Goal: Information Seeking & Learning: Learn about a topic

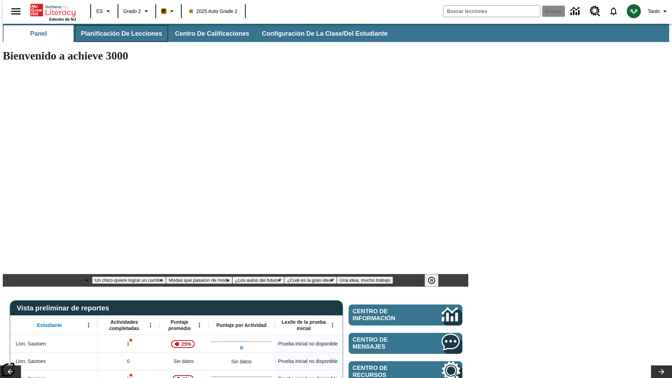
click at [117, 34] on span "Planificación de lecciones" at bounding box center [121, 34] width 81 height 8
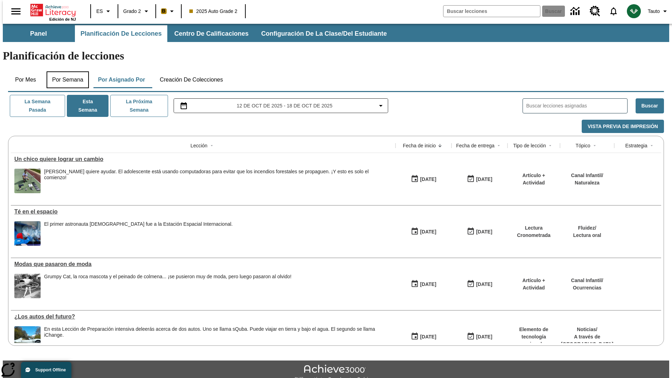
click at [65, 71] on button "Por semana" at bounding box center [68, 79] width 42 height 17
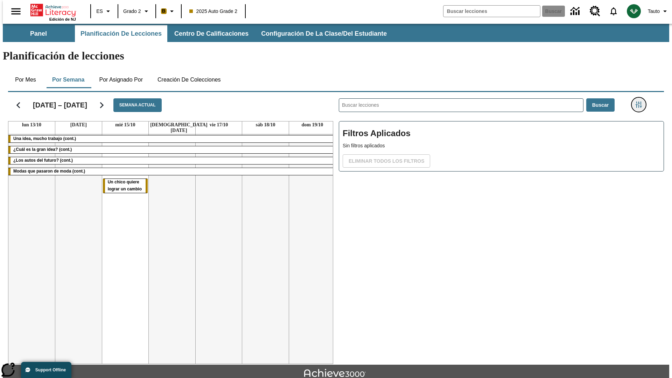
click at [641, 102] on icon "Menú lateral de filtros" at bounding box center [639, 105] width 6 height 6
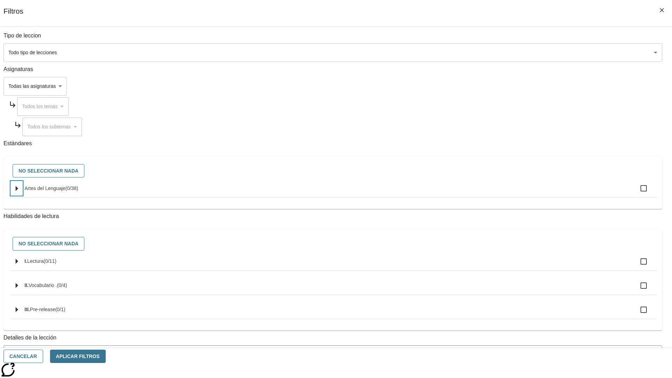
click at [18, 191] on icon "Seleccione estándares" at bounding box center [17, 188] width 2 height 5
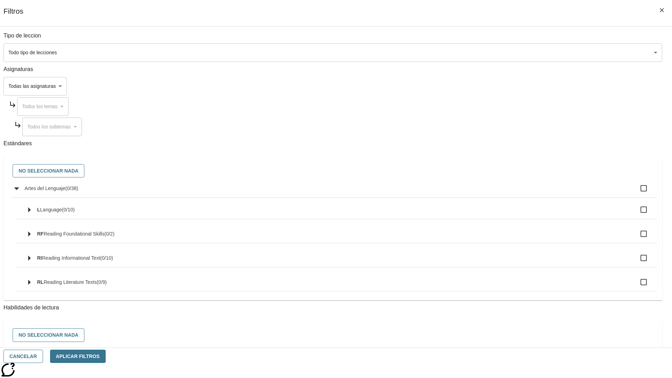
click at [509, 192] on label "Artes del Lenguaje ( 0 / 38 )" at bounding box center [338, 188] width 627 height 15
click at [636, 192] on input "Artes del Lenguaje ( 0 / 38 )" at bounding box center [643, 188] width 15 height 15
checkbox input "true"
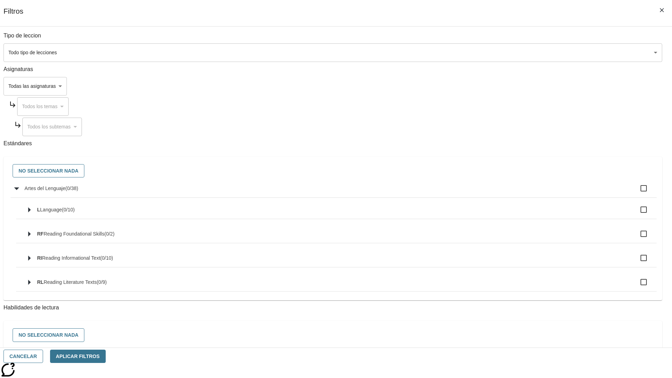
checkbox input "true"
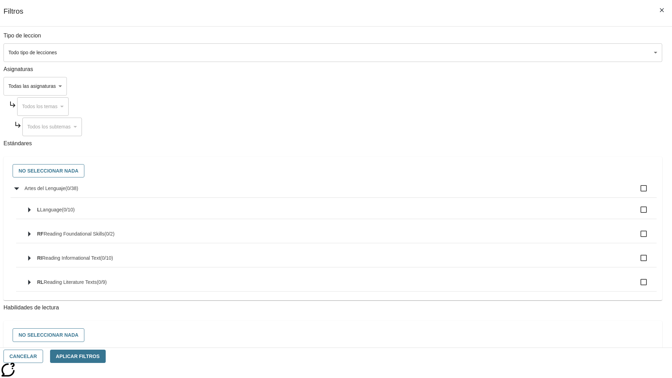
checkbox input "true"
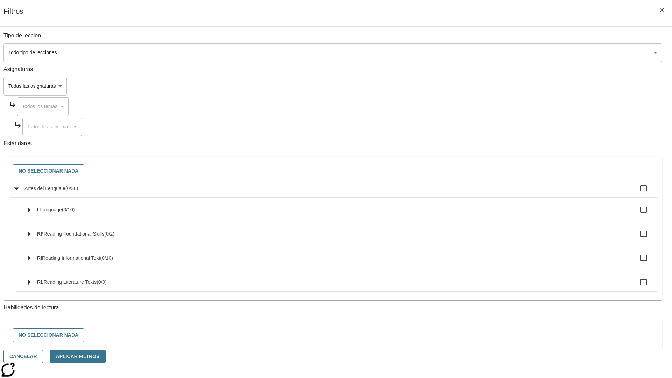
checkbox input "true"
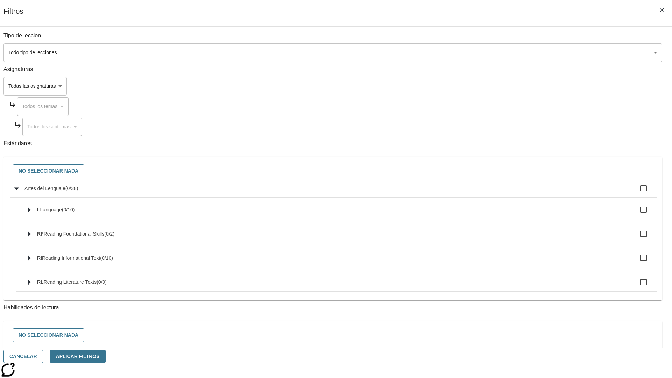
checkbox input "true"
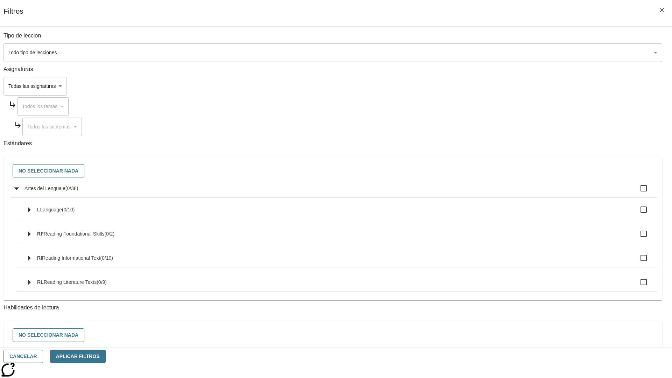
checkbox input "true"
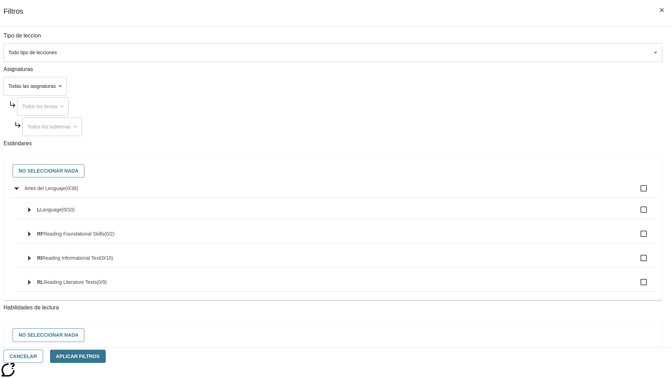
checkbox input "true"
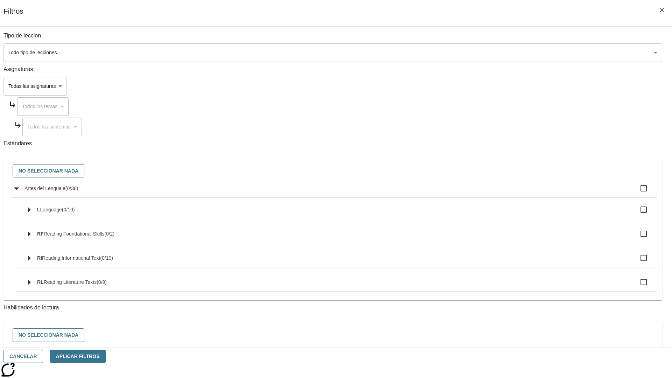
checkbox input "true"
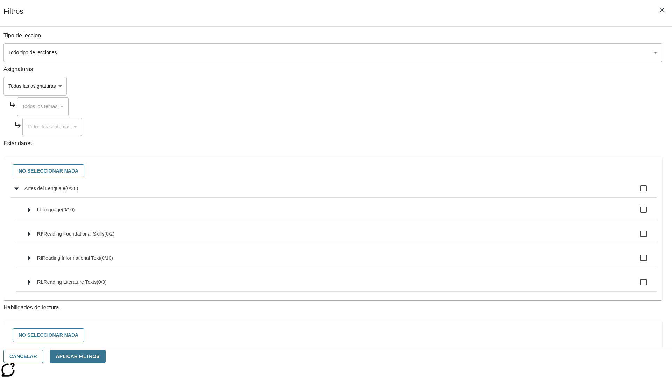
checkbox input "true"
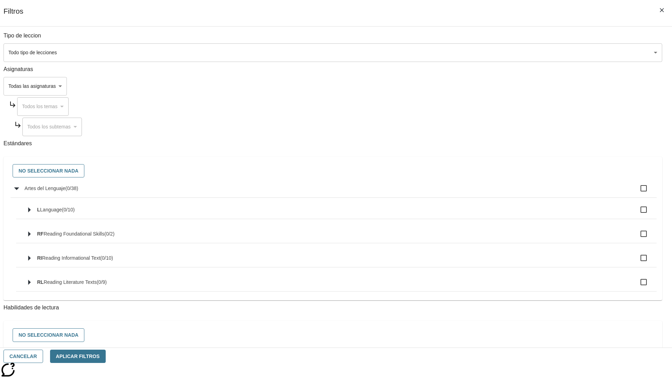
checkbox input "true"
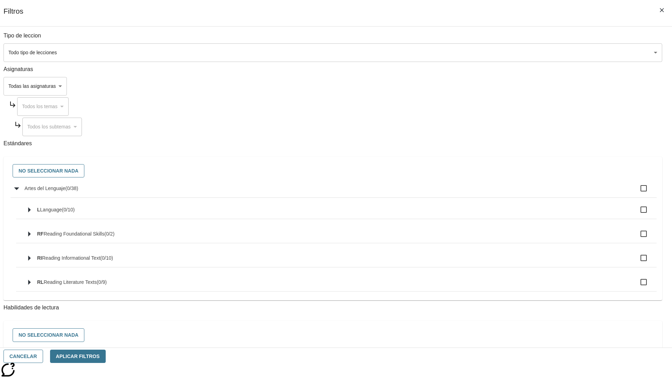
checkbox input "true"
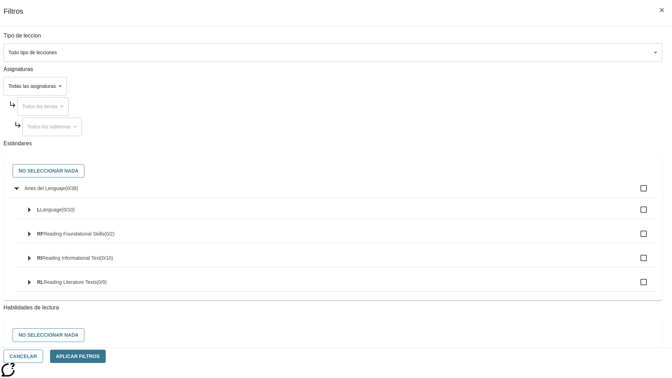
checkbox input "true"
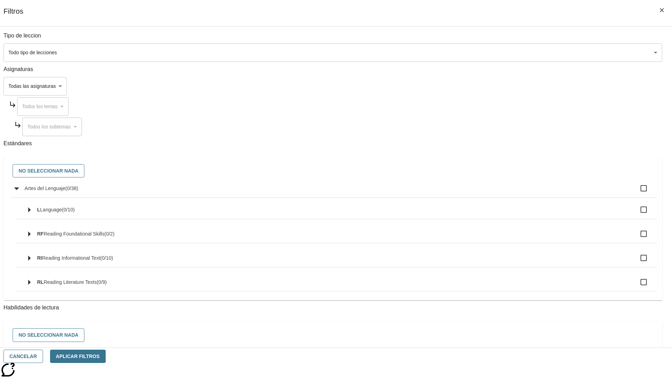
checkbox input "true"
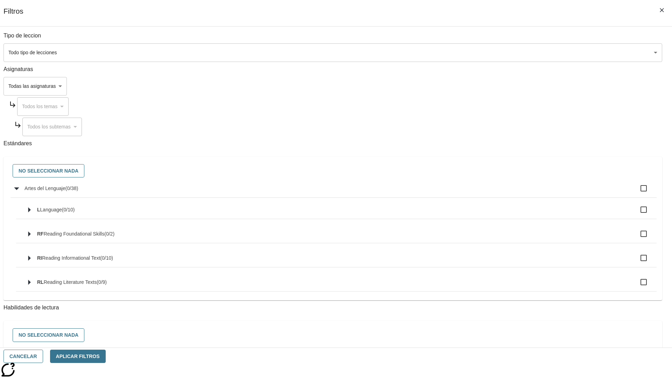
checkbox input "true"
click at [84, 171] on button "No seleccionar nada" at bounding box center [49, 171] width 72 height 14
checkbox input "false"
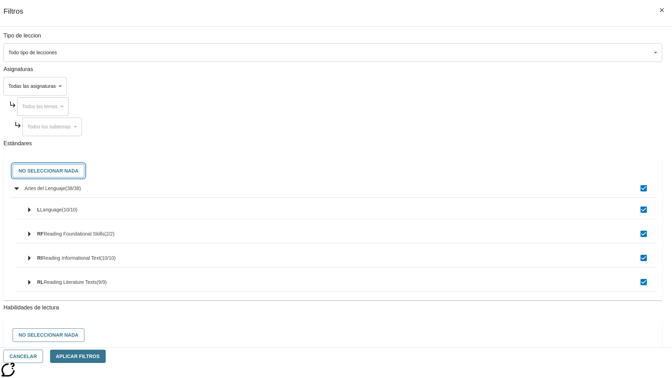
checkbox input "false"
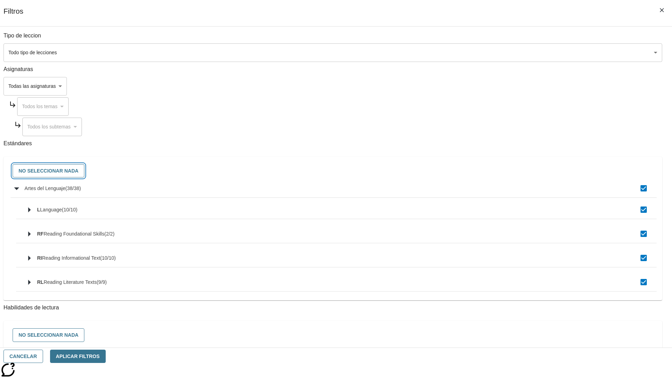
checkbox input "false"
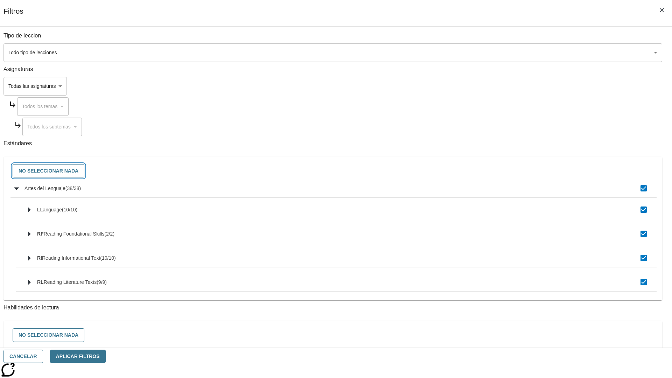
checkbox input "false"
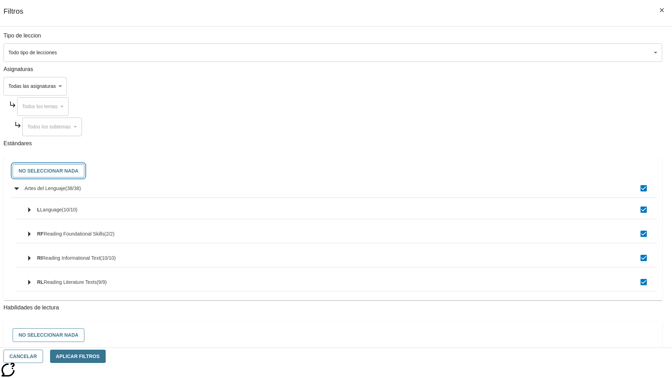
checkbox input "false"
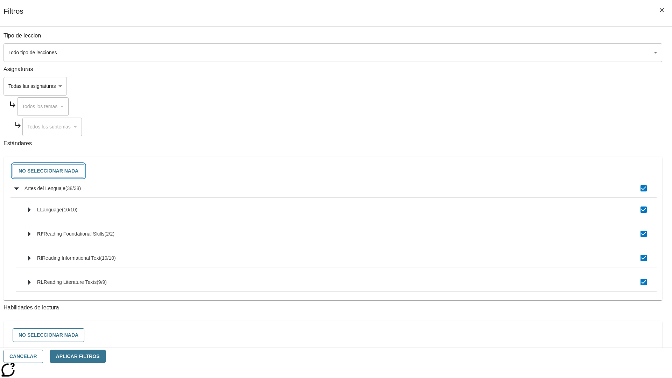
checkbox input "false"
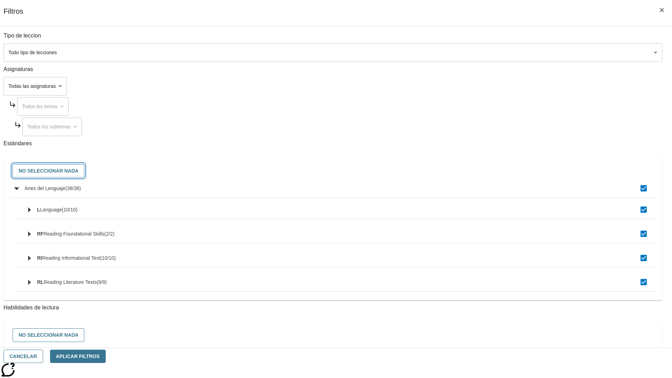
checkbox input "false"
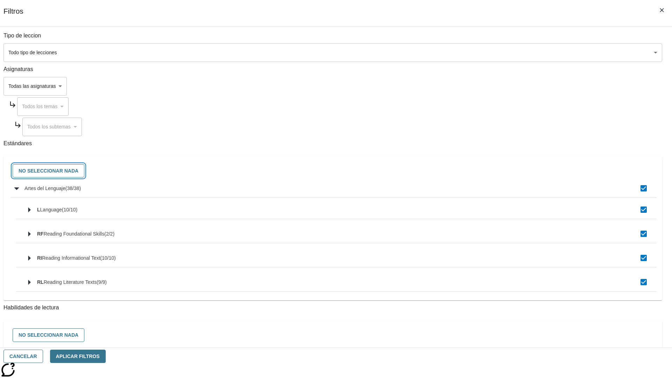
checkbox input "false"
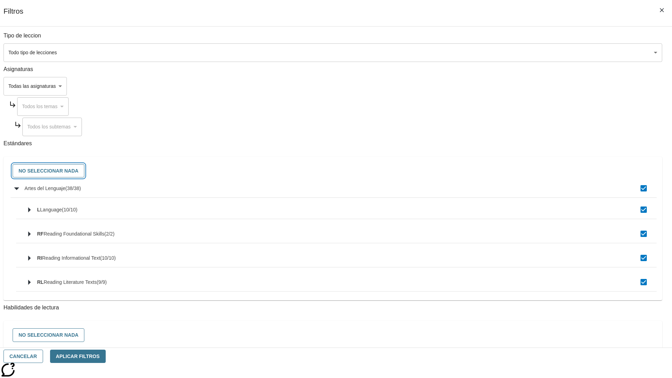
checkbox input "false"
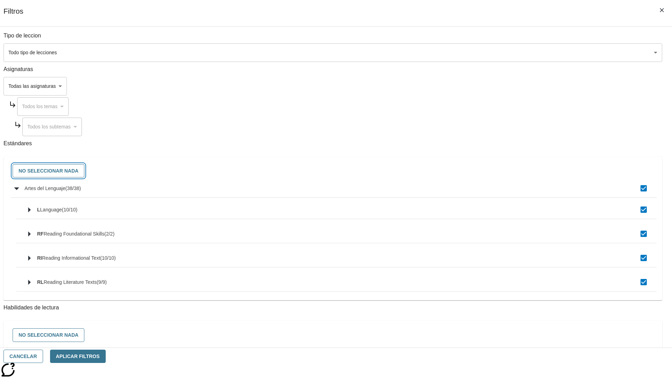
checkbox input "false"
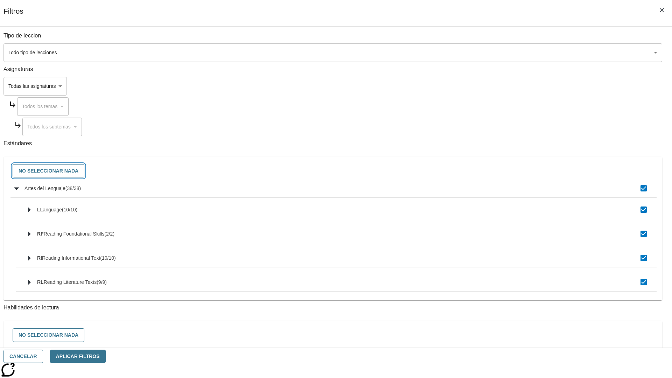
checkbox input "false"
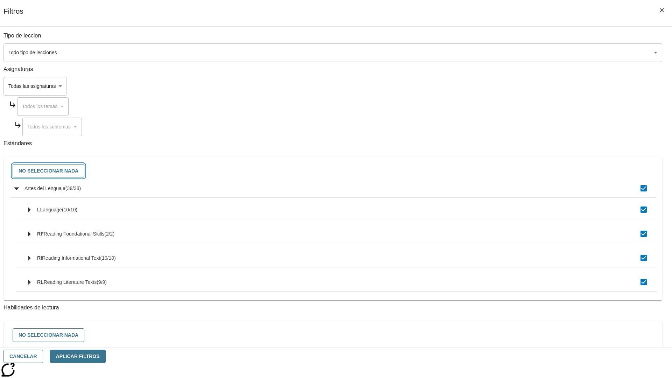
checkbox input "false"
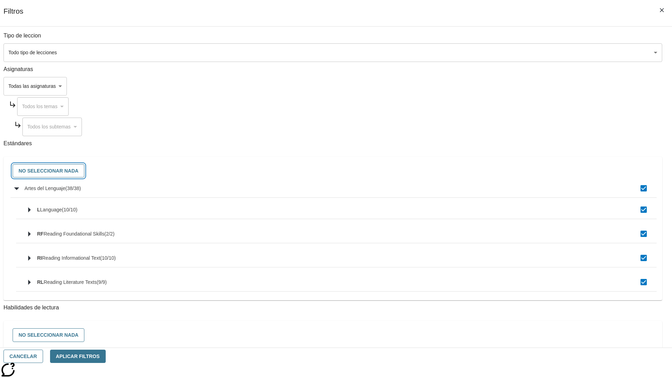
checkbox input "false"
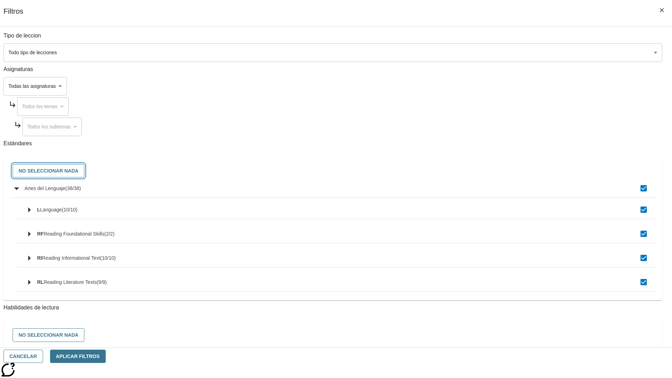
checkbox input "false"
click at [43, 356] on button "Cancelar" at bounding box center [24, 357] width 40 height 14
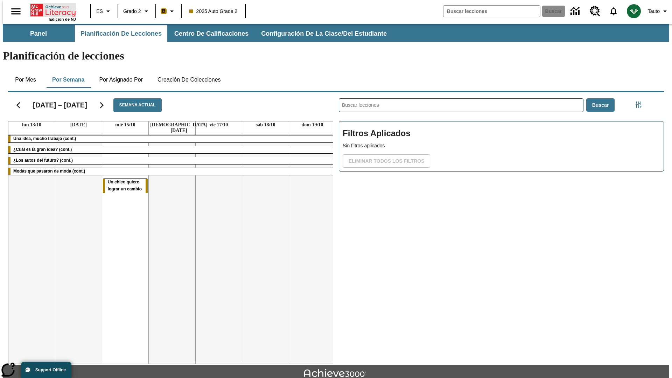
click at [50, 9] on icon "Portada" at bounding box center [53, 10] width 47 height 14
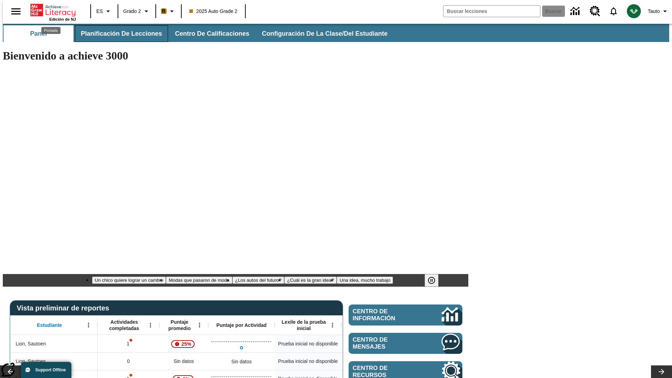
click at [117, 34] on span "Planificación de lecciones" at bounding box center [121, 34] width 81 height 8
